Goal: Find specific page/section: Find specific page/section

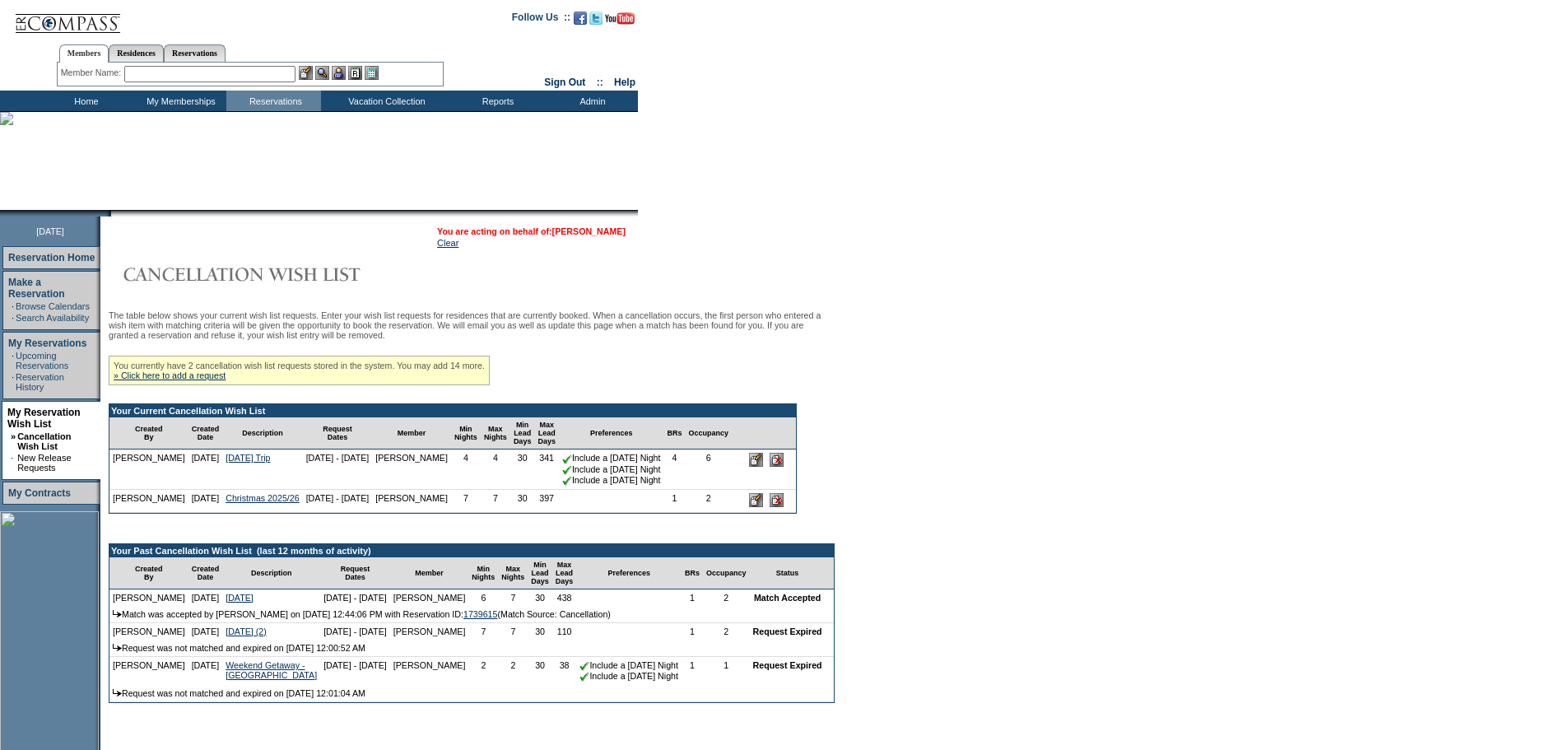
click at [595, 235] on link "[PERSON_NAME]" at bounding box center [589, 231] width 73 height 10
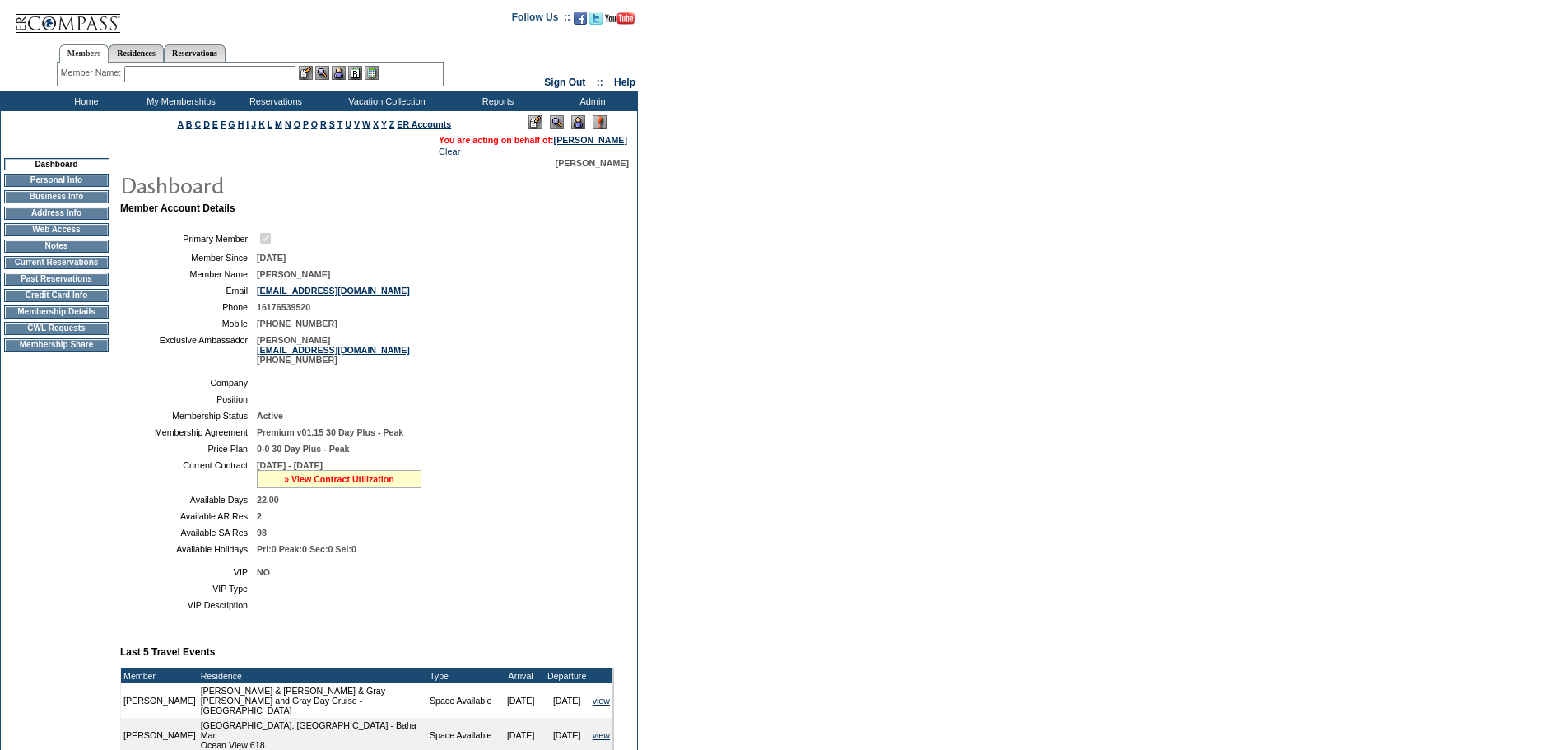
click at [349, 484] on link "» View Contract Utilization" at bounding box center [338, 479] width 111 height 10
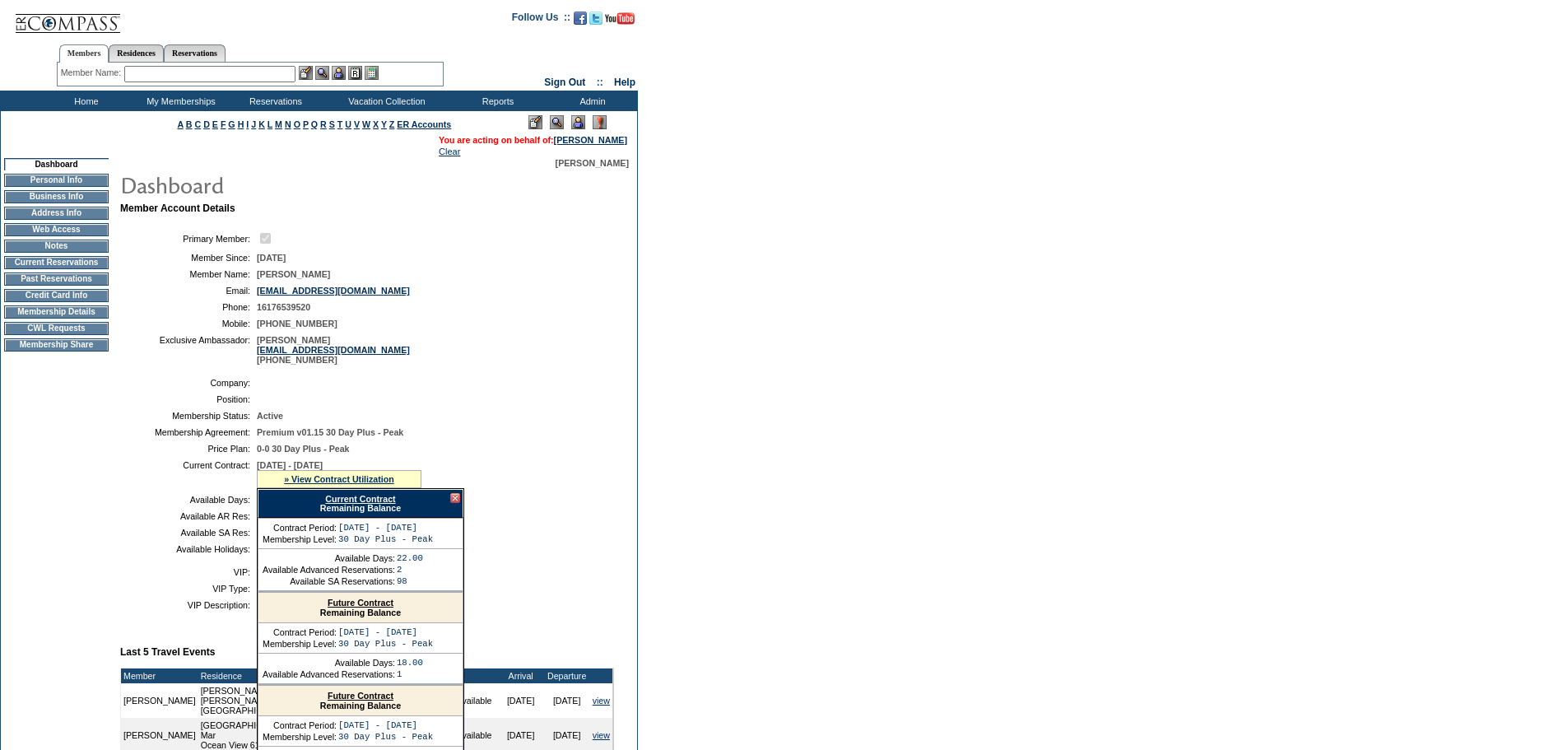
click at [360, 504] on link "Current Contract" at bounding box center [360, 499] width 70 height 10
click at [219, 68] on input "text" at bounding box center [209, 73] width 171 height 17
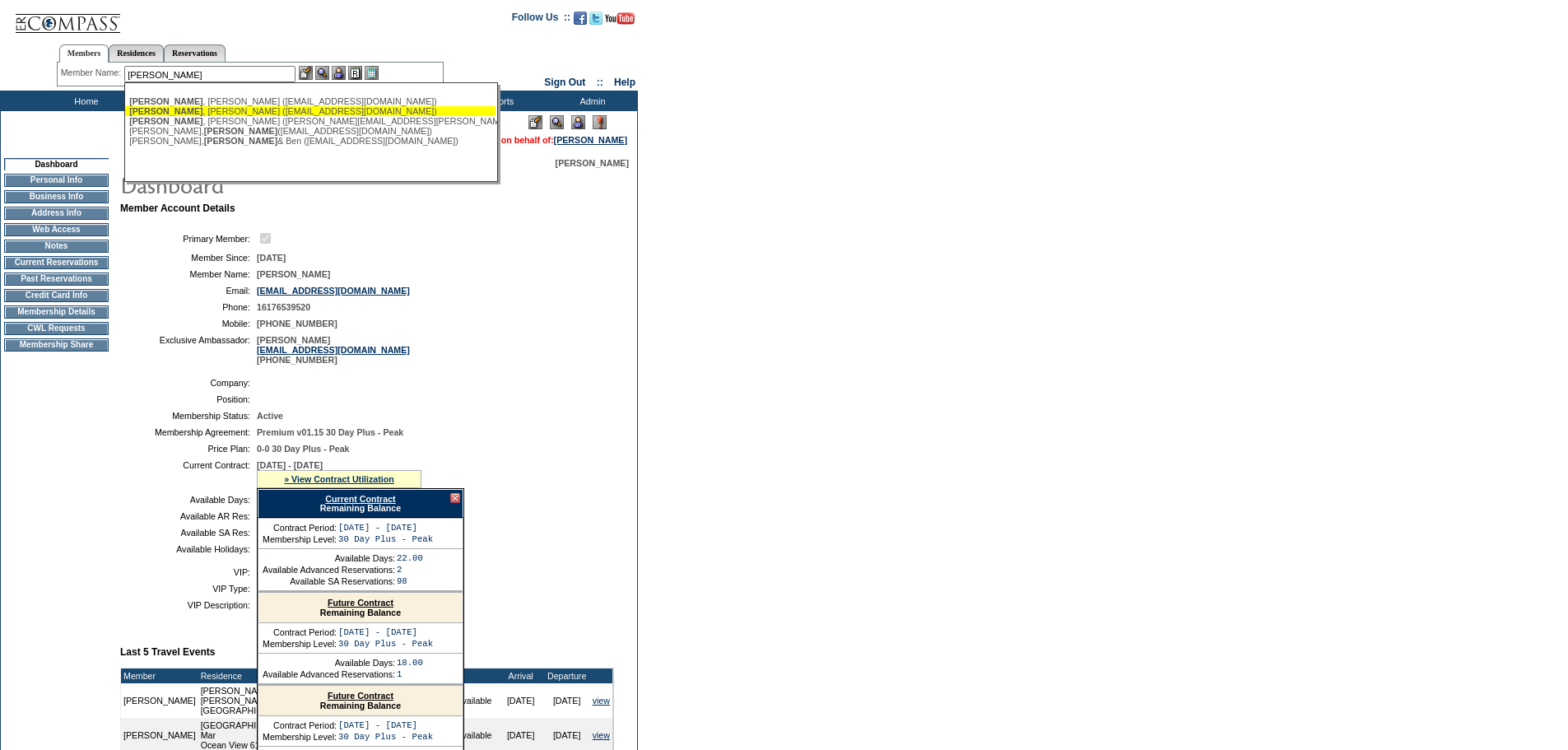
click at [221, 113] on div "McKenna , Michelle (tmmckenna2@gmail.com)" at bounding box center [310, 111] width 362 height 10
type input "McKenna, Michelle (tmmckenna2@gmail.com)"
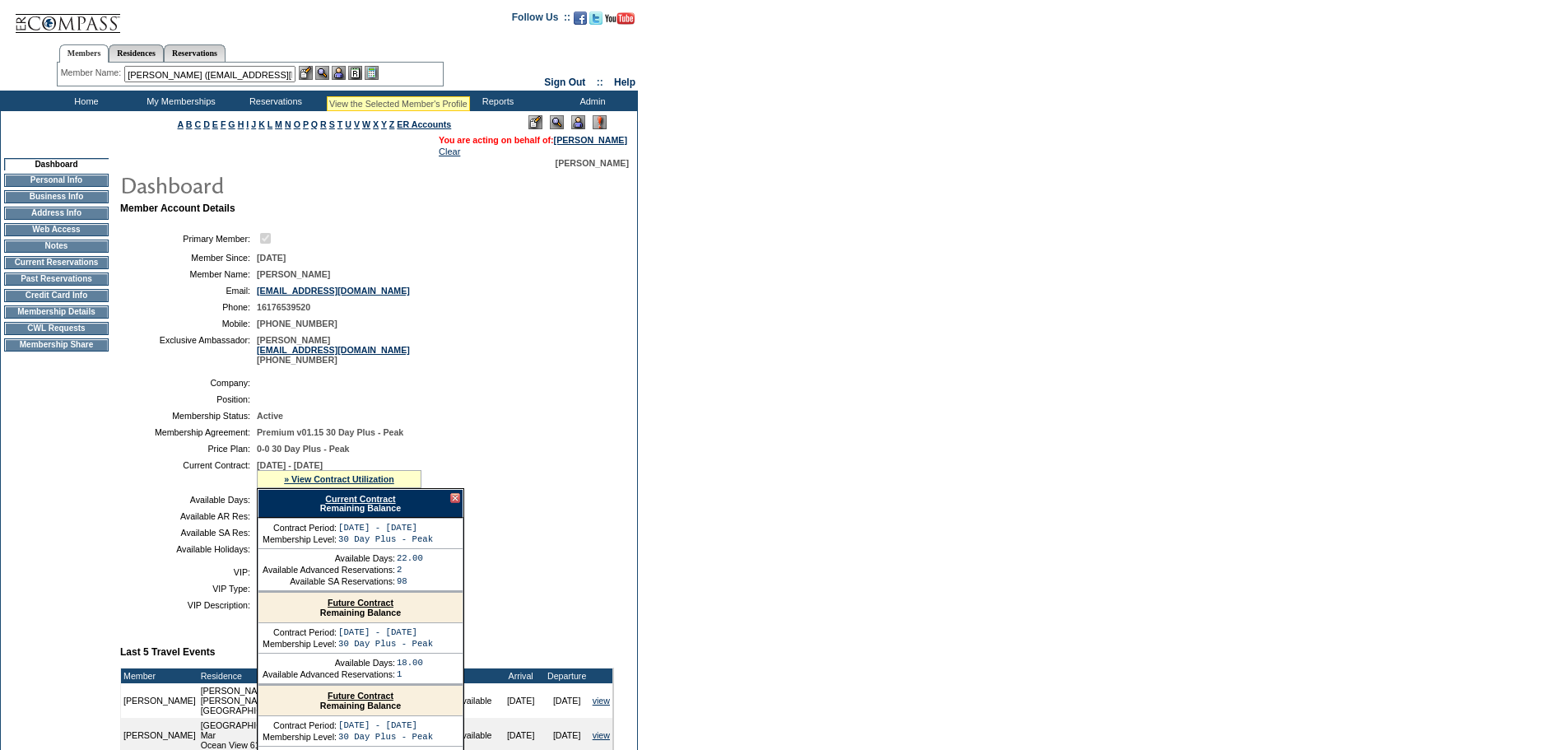
click at [327, 75] on img at bounding box center [322, 72] width 14 height 14
